Goal: Obtain resource: Obtain resource

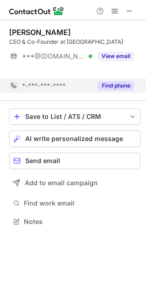
scroll to position [200, 146]
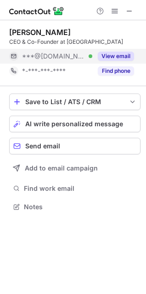
click at [110, 53] on button "View email" at bounding box center [116, 56] width 36 height 9
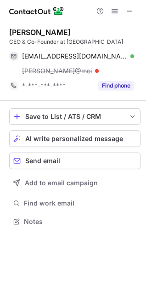
scroll to position [215, 146]
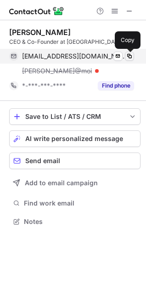
click at [128, 57] on span at bounding box center [129, 55] width 7 height 7
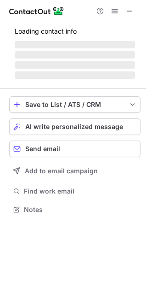
scroll to position [4, 4]
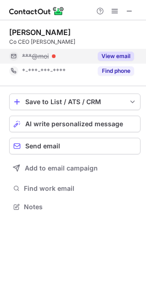
click at [122, 55] on button "View email" at bounding box center [116, 56] width 36 height 9
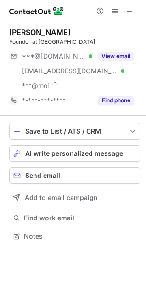
scroll to position [229, 146]
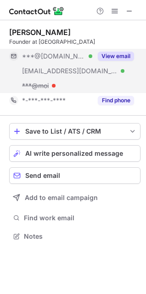
click at [119, 55] on button "View email" at bounding box center [116, 56] width 36 height 9
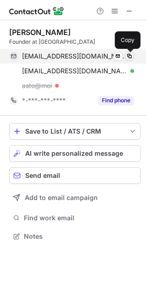
click at [129, 56] on span at bounding box center [129, 55] width 7 height 7
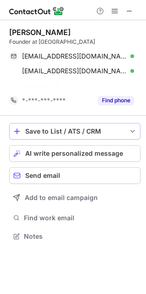
scroll to position [215, 146]
